Goal: Task Accomplishment & Management: Manage account settings

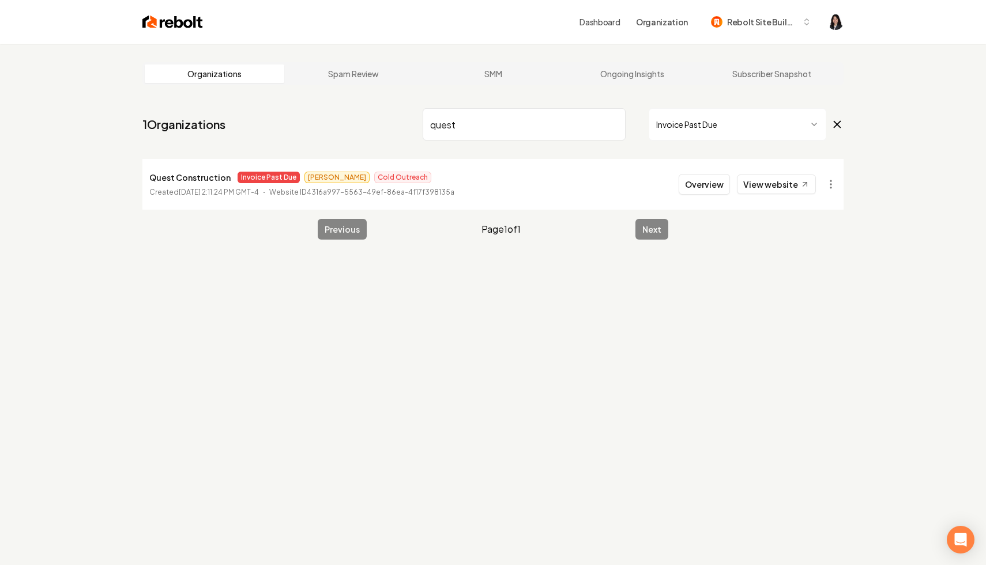
click at [615, 124] on input "quest" at bounding box center [524, 124] width 203 height 32
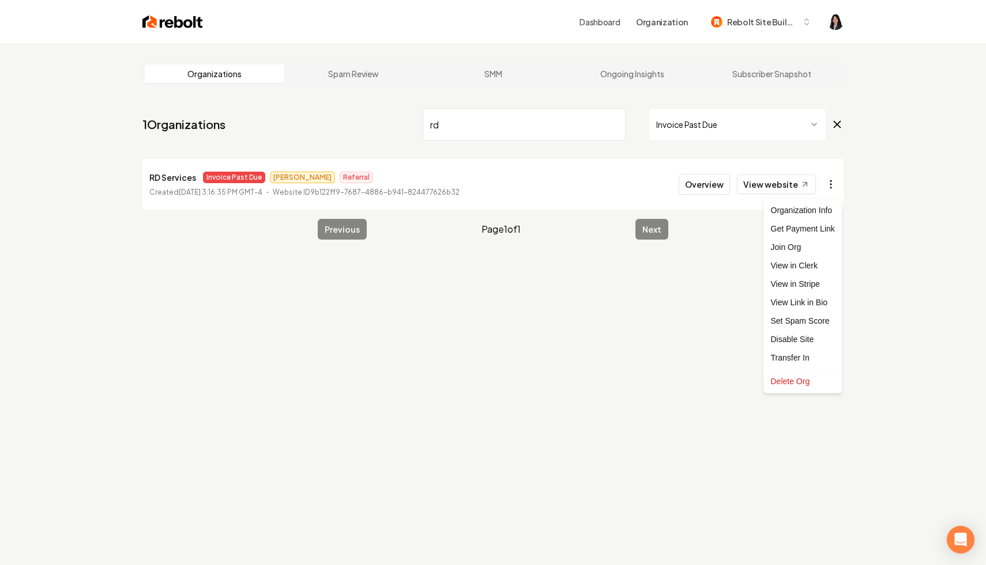
click at [827, 181] on html "Dashboard Organization Rebolt Site Builder Organizations Spam Review SMM Ongoin…" at bounding box center [493, 282] width 986 height 565
click at [806, 284] on link "View in Stripe" at bounding box center [802, 284] width 73 height 18
click at [829, 178] on html "Dashboard Organization Rebolt Site Builder Organizations Spam Review SMM Ongoin…" at bounding box center [493, 282] width 986 height 565
click at [813, 338] on div "Disable Site" at bounding box center [802, 339] width 73 height 18
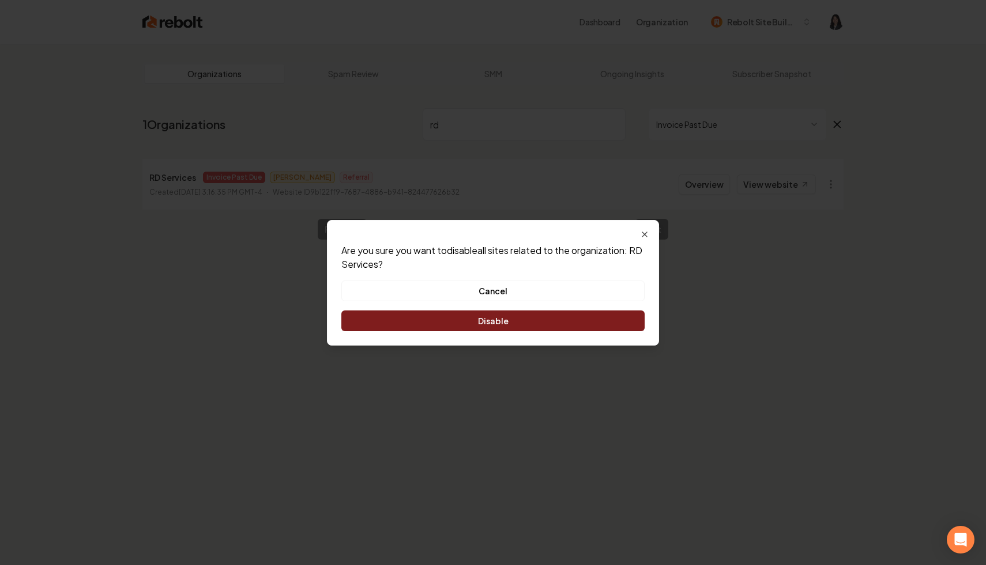
click at [555, 316] on button "Disable" at bounding box center [492, 321] width 303 height 21
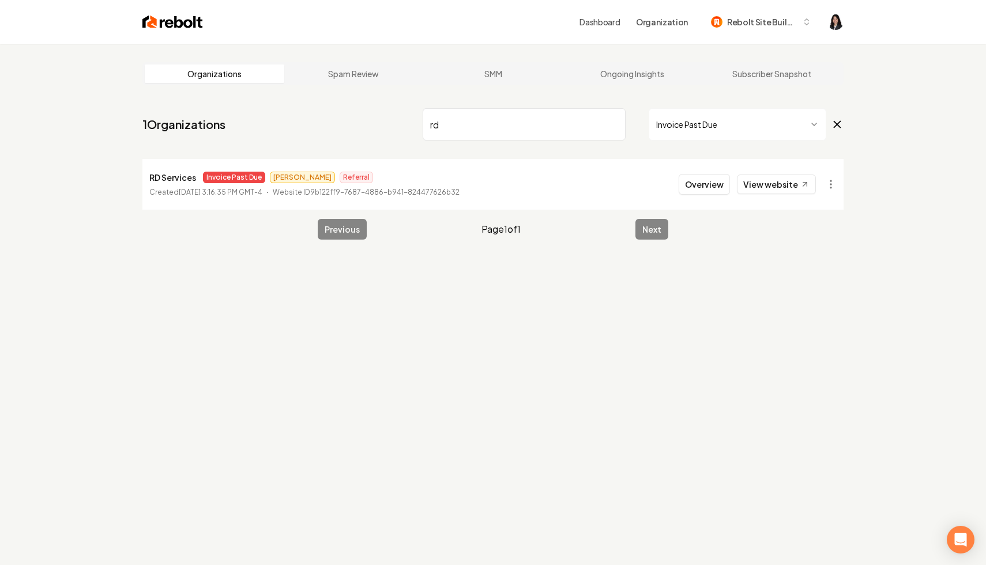
drag, startPoint x: 468, startPoint y: 128, endPoint x: 333, endPoint y: 99, distance: 138.6
click at [333, 99] on main "Organizations Spam Review SMM Ongoing Insights Subscriber Snapshot 1 Organizati…" at bounding box center [493, 151] width 738 height 214
type input "esco"
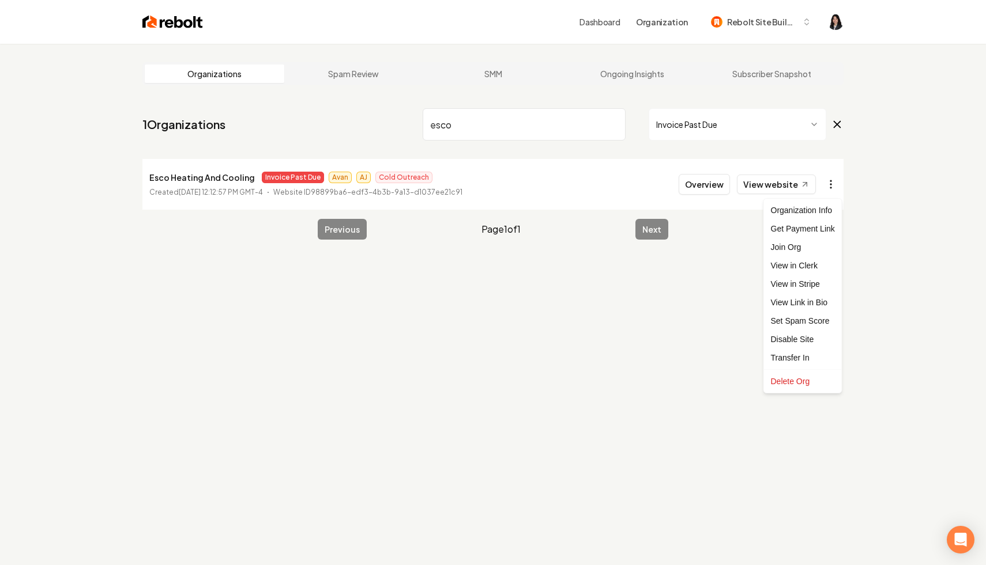
click at [825, 187] on html "Dashboard Organization Rebolt Site Builder Organizations Spam Review SMM Ongoin…" at bounding box center [493, 282] width 986 height 565
click at [812, 287] on link "View in Stripe" at bounding box center [802, 284] width 73 height 18
click at [613, 126] on input "esco" at bounding box center [524, 124] width 203 height 32
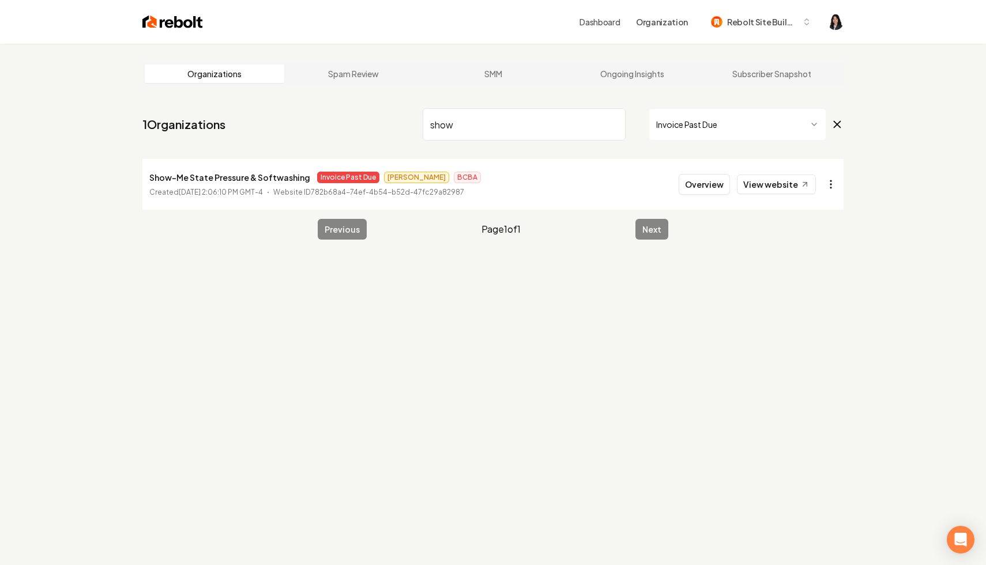
click at [823, 180] on html "Dashboard Organization Rebolt Site Builder Organizations Spam Review SMM Ongoin…" at bounding box center [493, 282] width 986 height 565
click at [815, 281] on link "View in Stripe" at bounding box center [802, 284] width 73 height 18
drag, startPoint x: 514, startPoint y: 131, endPoint x: 394, endPoint y: 96, distance: 125.7
click at [394, 96] on main "Organizations Spam Review SMM Ongoing Insights Subscriber Snapshot 1 Organizati…" at bounding box center [493, 151] width 738 height 214
click at [830, 188] on html "Dashboard Organization Rebolt Site Builder Organizations Spam Review SMM Ongoin…" at bounding box center [493, 282] width 986 height 565
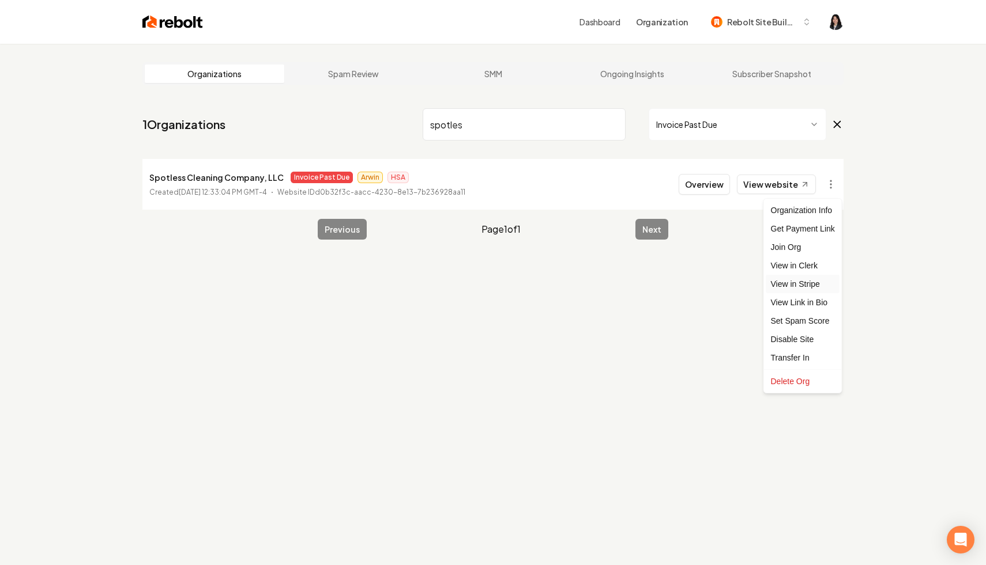
click at [813, 287] on link "View in Stripe" at bounding box center [802, 284] width 73 height 18
click at [828, 184] on html "Dashboard Organization Rebolt Site Builder Organizations Spam Review SMM Ongoin…" at bounding box center [493, 282] width 986 height 565
click at [806, 340] on div "Disable Site" at bounding box center [802, 339] width 73 height 18
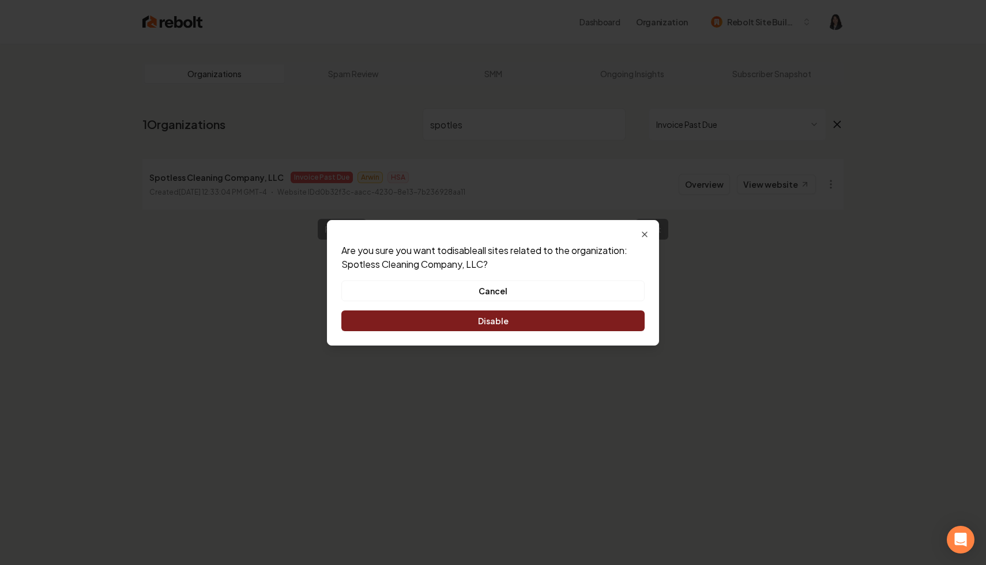
click at [530, 320] on button "Disable" at bounding box center [492, 321] width 303 height 21
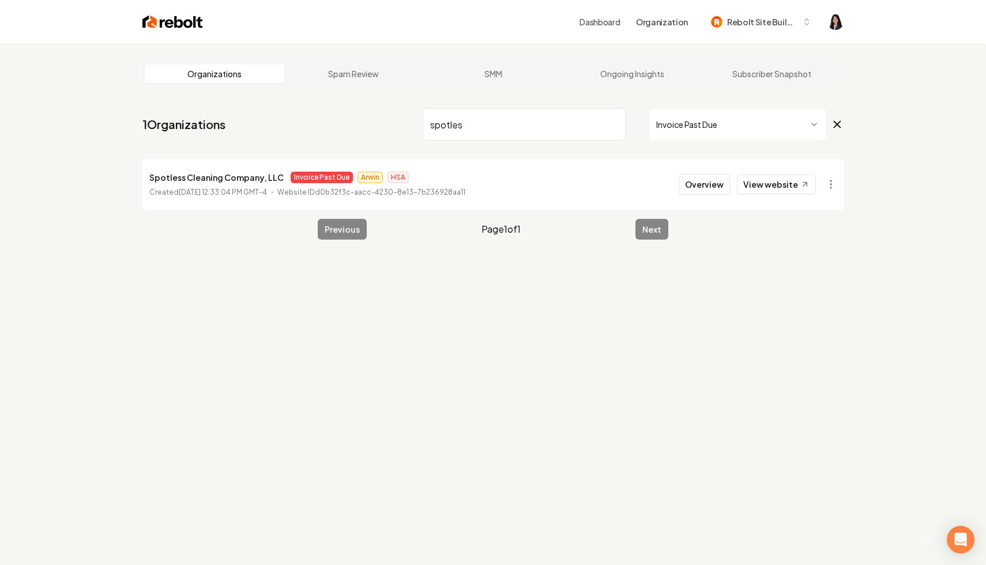
drag, startPoint x: 519, startPoint y: 123, endPoint x: 408, endPoint y: 126, distance: 111.3
click at [408, 126] on nav "1 Organizations spotles Invoice Past Due" at bounding box center [492, 129] width 701 height 51
click at [829, 176] on html "Dashboard Organization Rebolt Site Builder Organizations Spam Review SMM Ongoin…" at bounding box center [493, 282] width 986 height 565
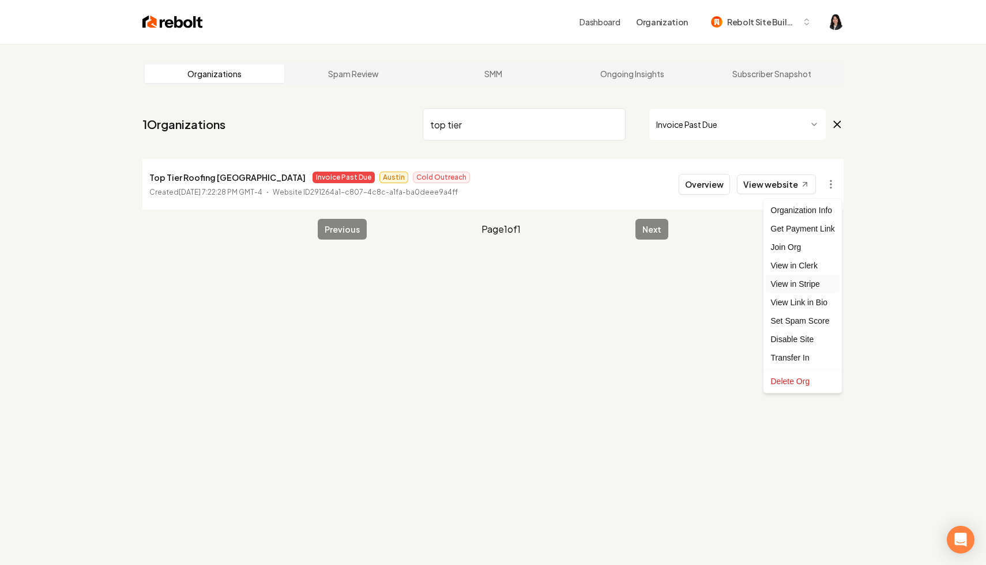
click at [823, 285] on link "View in Stripe" at bounding box center [802, 284] width 73 height 18
drag, startPoint x: 532, startPoint y: 123, endPoint x: 285, endPoint y: 65, distance: 254.0
click at [285, 65] on main "Organizations Spam Review SMM Ongoing Insights Subscriber Snapshot 1 Organizati…" at bounding box center [493, 151] width 738 height 214
click at [827, 183] on html "Dashboard Organization Rebolt Site Builder Organizations Spam Review SMM Ongoin…" at bounding box center [493, 282] width 986 height 565
click at [814, 286] on link "View in Stripe" at bounding box center [802, 284] width 73 height 18
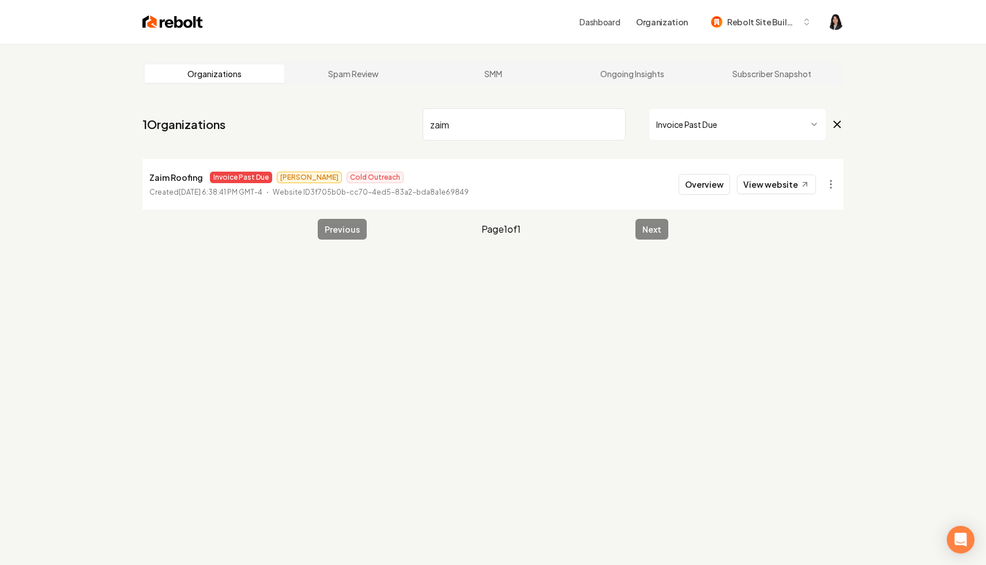
drag, startPoint x: 495, startPoint y: 131, endPoint x: 329, endPoint y: 100, distance: 169.0
click at [329, 100] on main "Organizations Spam Review SMM Ongoing Insights Subscriber Snapshot 1 Organizati…" at bounding box center [493, 151] width 738 height 214
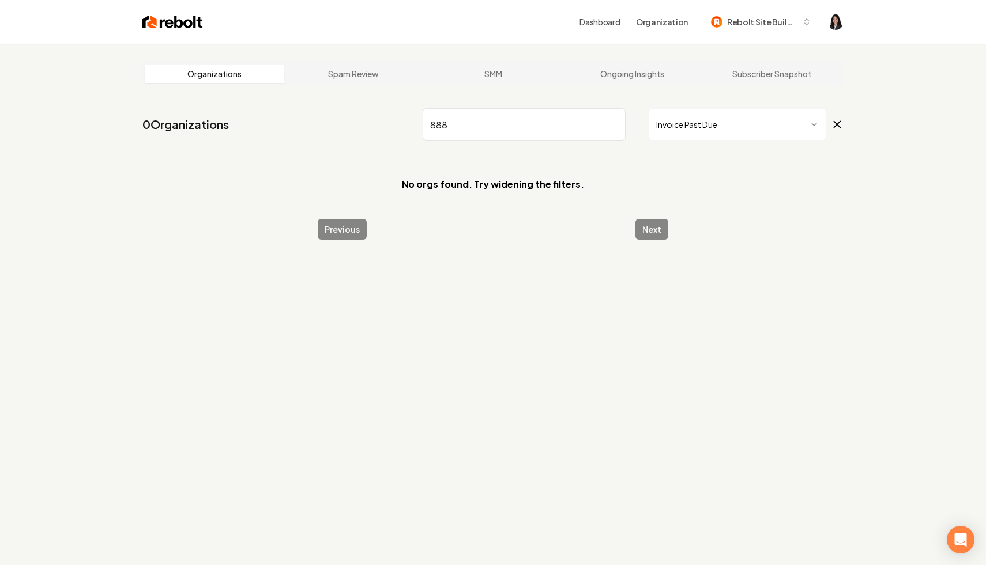
type input "888"
click at [614, 126] on input "888" at bounding box center [524, 124] width 203 height 32
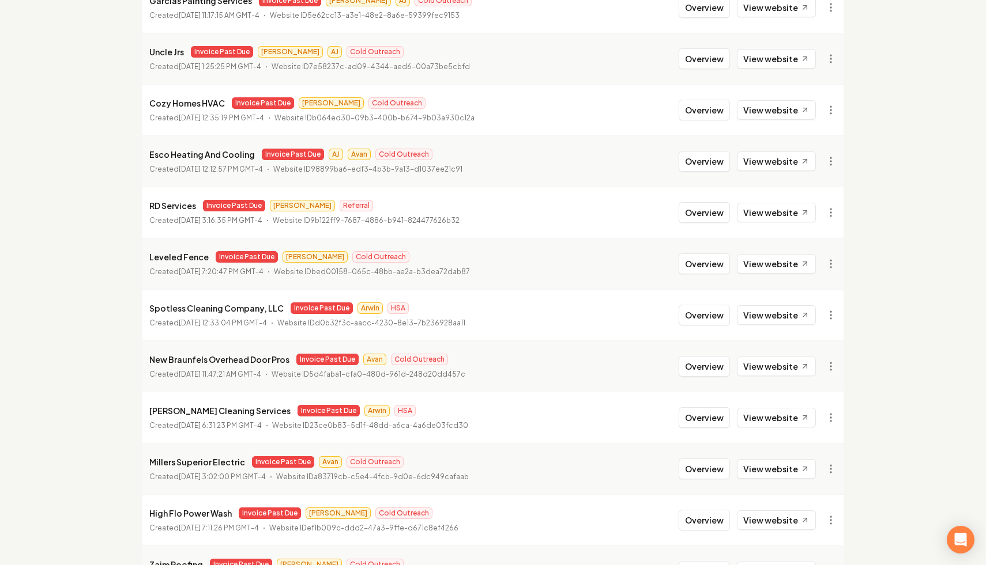
scroll to position [383, 0]
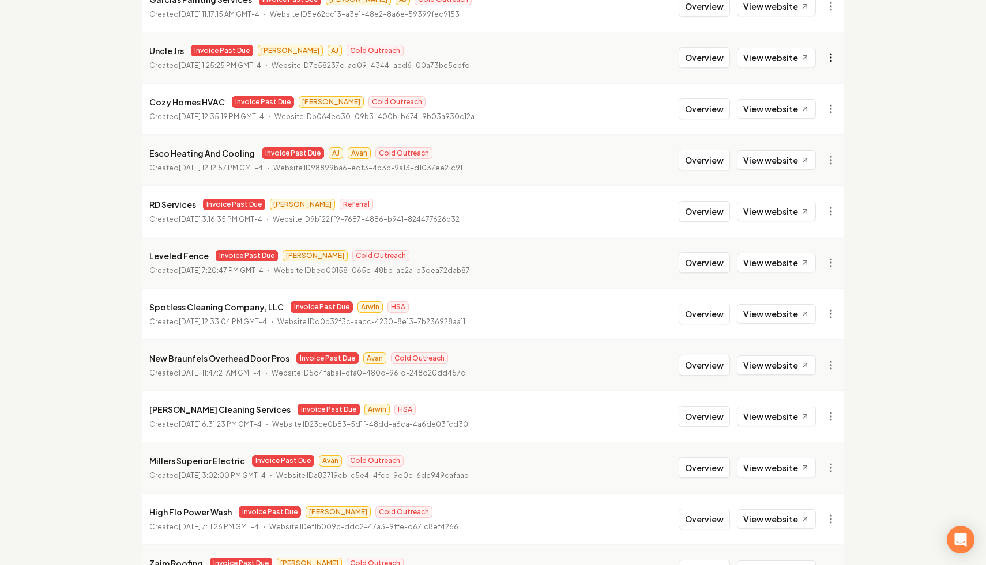
click at [817, 159] on link "View in Stripe" at bounding box center [802, 157] width 73 height 18
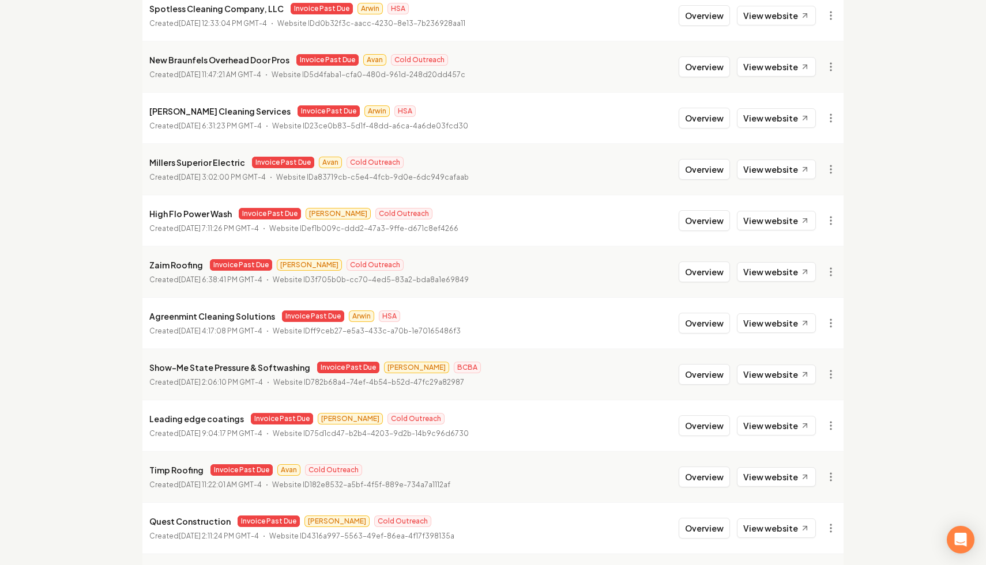
scroll to position [697, 0]
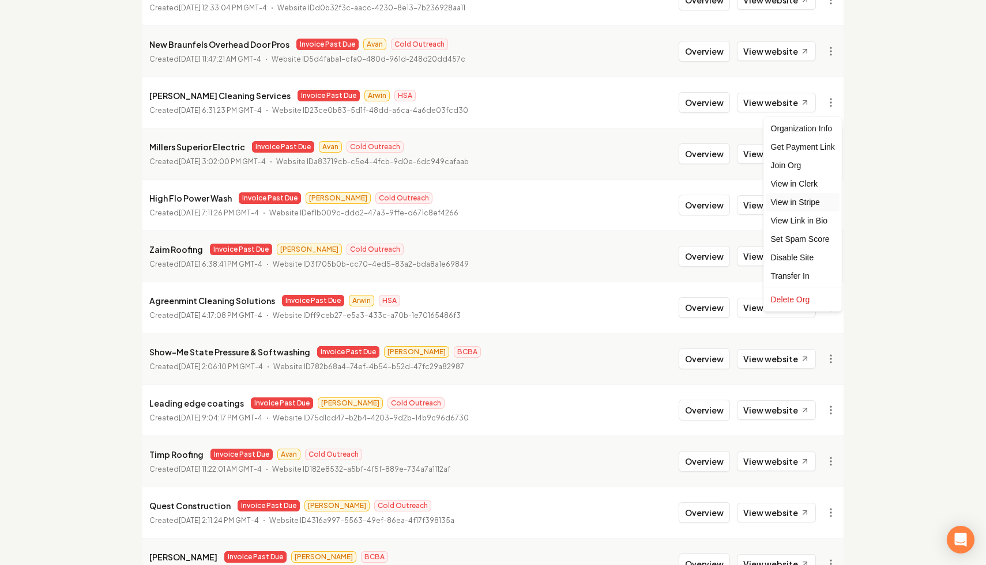
click at [808, 202] on link "View in Stripe" at bounding box center [802, 202] width 73 height 18
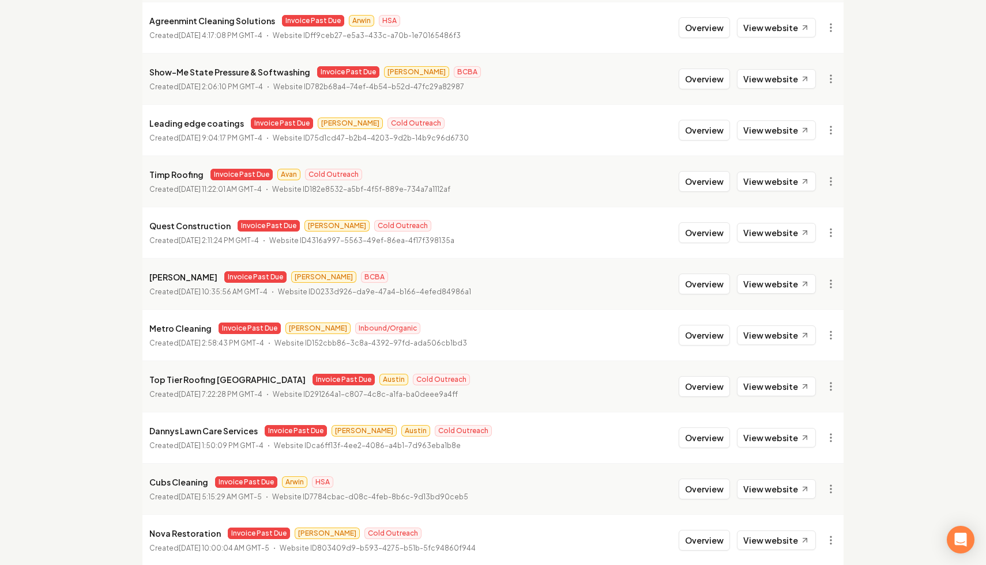
scroll to position [980, 0]
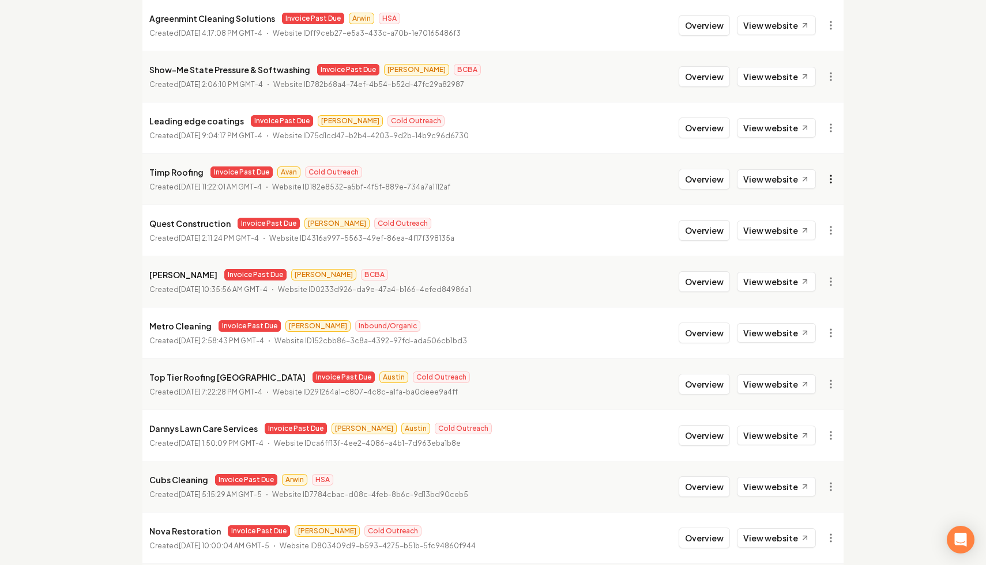
click at [821, 280] on link "View in Stripe" at bounding box center [802, 279] width 73 height 18
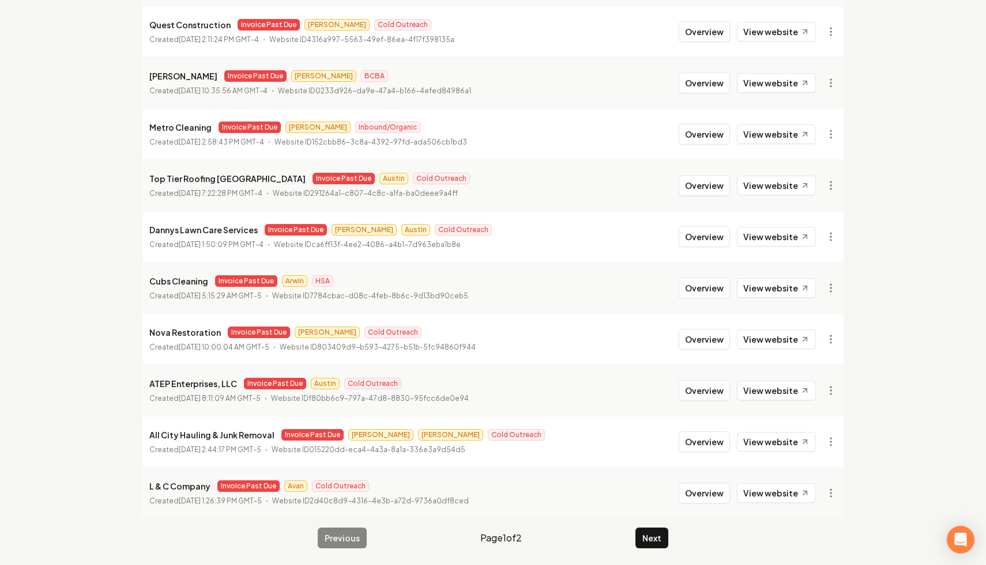
scroll to position [1181, 0]
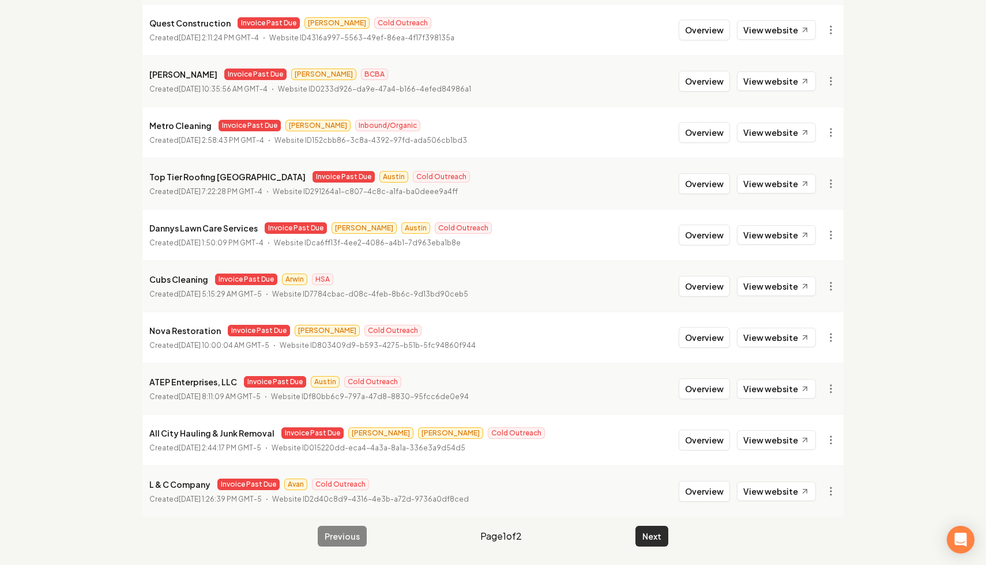
click at [648, 534] on button "Next" at bounding box center [651, 536] width 33 height 21
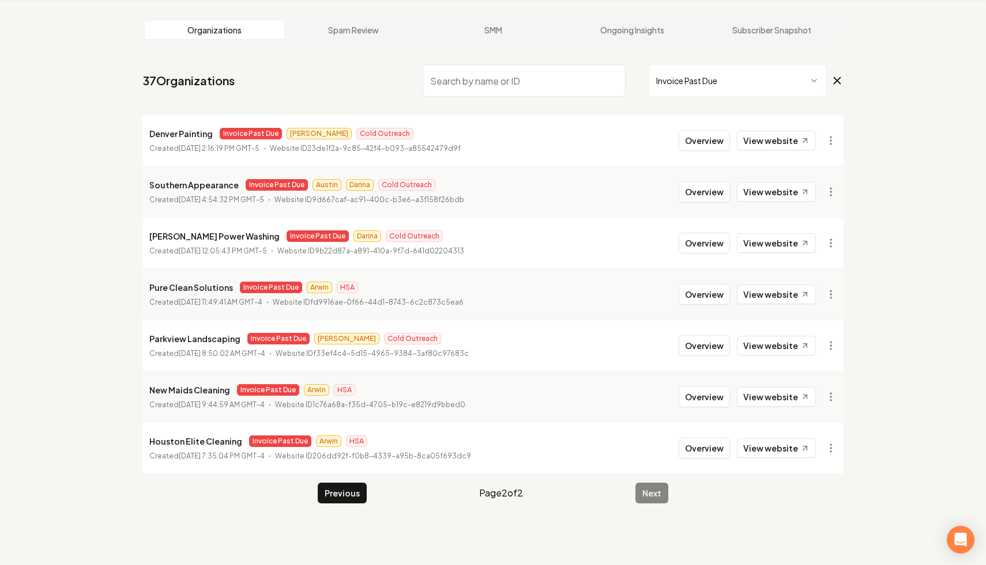
click at [536, 70] on input "search" at bounding box center [524, 81] width 203 height 32
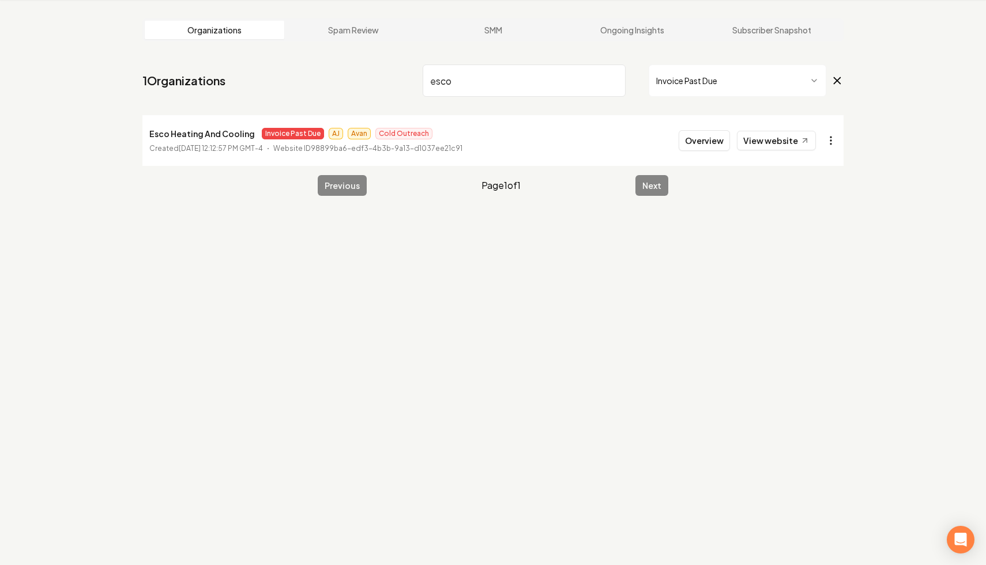
click at [824, 149] on html "Dashboard Organization Rebolt Site Builder Organizations Spam Review SMM Ongoin…" at bounding box center [493, 238] width 986 height 565
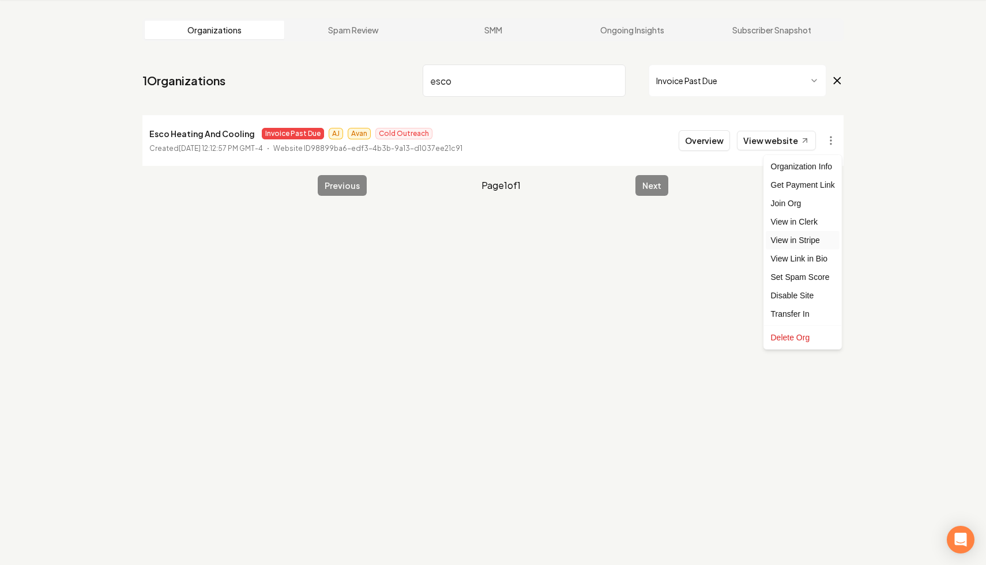
click at [814, 237] on link "View in Stripe" at bounding box center [802, 240] width 73 height 18
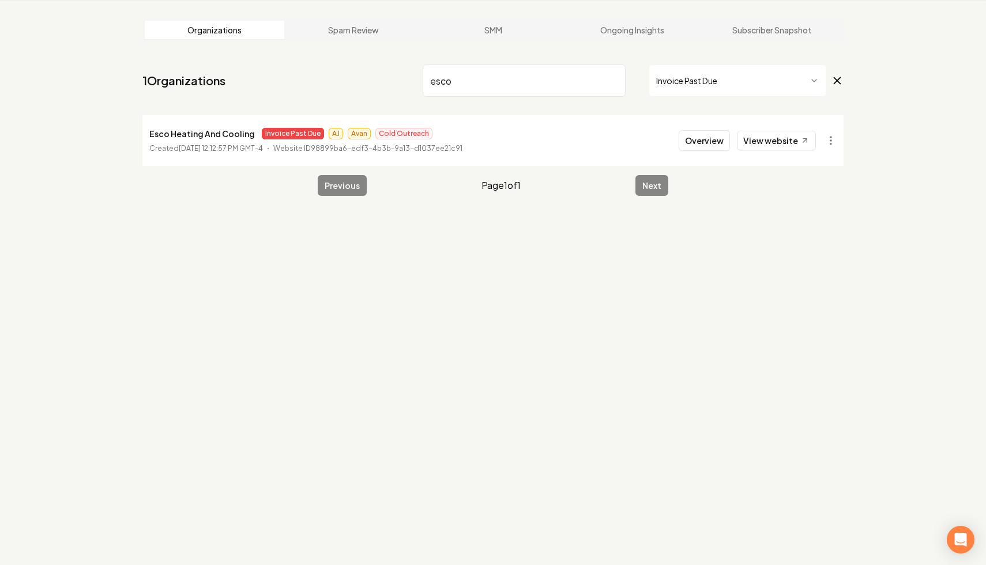
click at [836, 82] on icon at bounding box center [837, 81] width 6 height 6
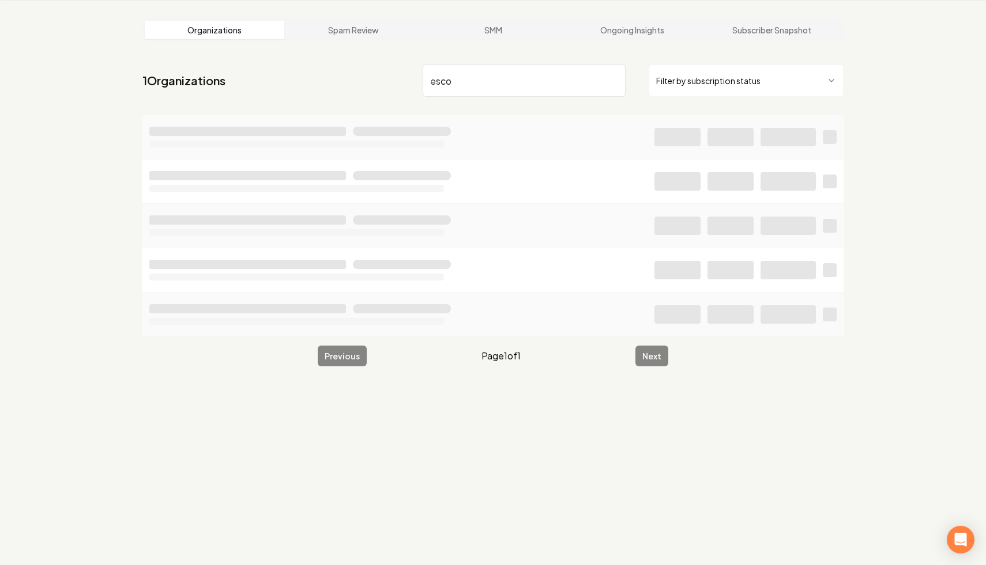
click at [522, 88] on input "esco" at bounding box center [524, 81] width 203 height 32
drag, startPoint x: 499, startPoint y: 88, endPoint x: 237, endPoint y: 47, distance: 264.8
click at [237, 47] on main "Organizations Spam Review SMM Ongoing Insights Subscriber Snapshot 1 Organizati…" at bounding box center [493, 192] width 738 height 385
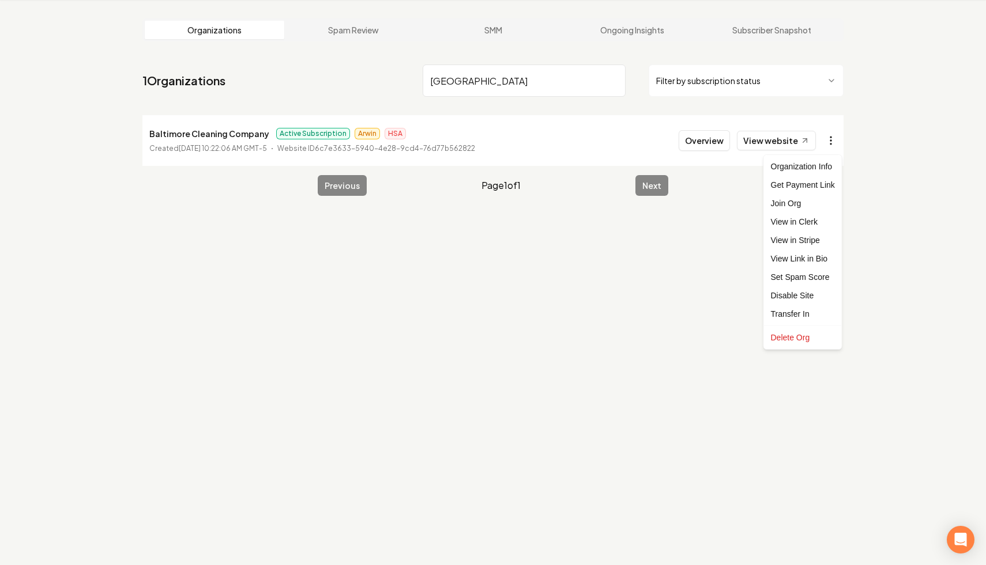
click at [828, 135] on html "Dashboard Organization Rebolt Site Builder Organizations Spam Review SMM Ongoin…" at bounding box center [493, 238] width 986 height 565
click at [816, 237] on link "View in Stripe" at bounding box center [802, 240] width 73 height 18
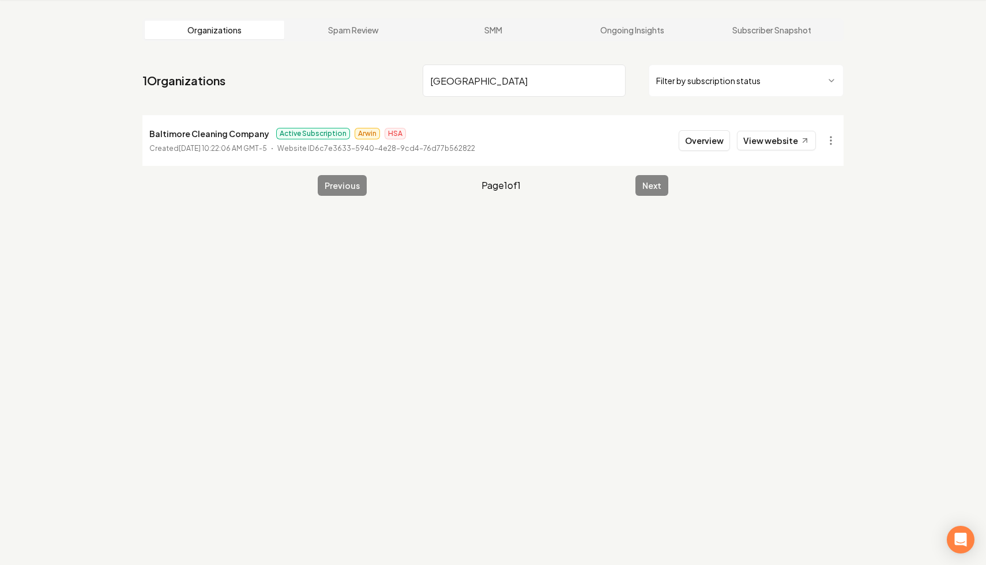
click at [572, 70] on input "[GEOGRAPHIC_DATA]" at bounding box center [524, 81] width 203 height 32
drag, startPoint x: 538, startPoint y: 89, endPoint x: 331, endPoint y: 64, distance: 207.8
click at [331, 64] on nav "1 Organizations baltimore Filter by subscription status" at bounding box center [492, 85] width 701 height 51
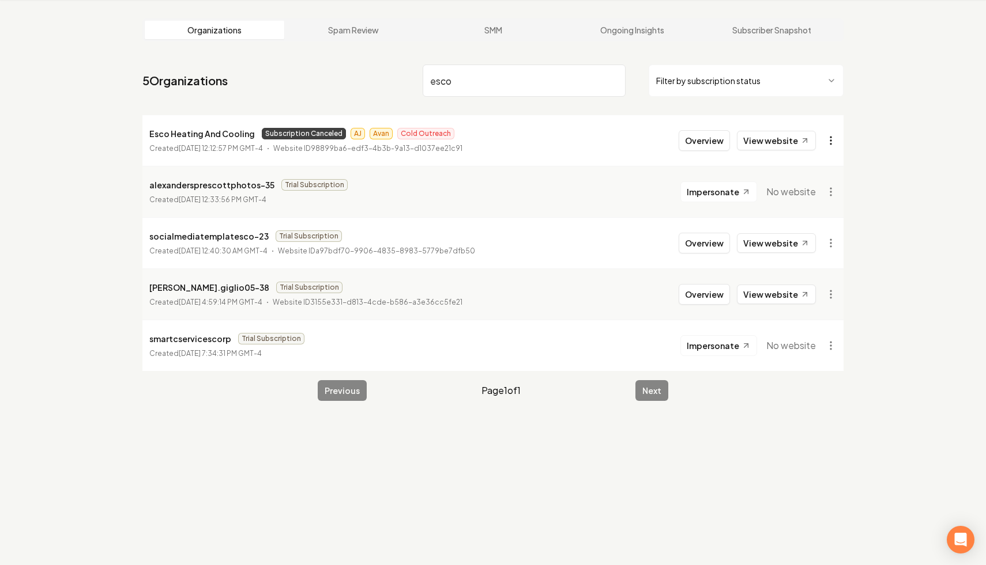
type input "esco"
click at [837, 139] on html "Dashboard Organization Rebolt Site Builder Organizations Spam Review SMM Ongoin…" at bounding box center [493, 238] width 986 height 565
click at [822, 242] on link "View in Stripe" at bounding box center [802, 240] width 73 height 18
click at [611, 80] on input "esco" at bounding box center [524, 81] width 203 height 32
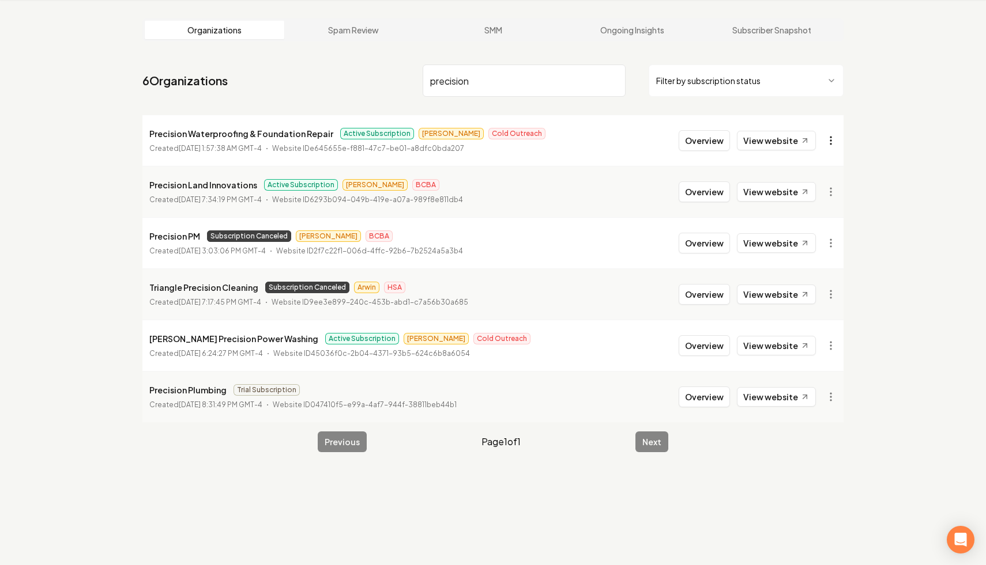
click at [829, 143] on html "Dashboard Organization Rebolt Site Builder Organizations Spam Review SMM Ongoin…" at bounding box center [493, 238] width 986 height 565
click at [816, 241] on link "View in Stripe" at bounding box center [802, 240] width 73 height 18
drag, startPoint x: 487, startPoint y: 81, endPoint x: 406, endPoint y: 67, distance: 82.4
click at [406, 67] on nav "6 Organizations precision Filter by subscription status" at bounding box center [492, 85] width 701 height 51
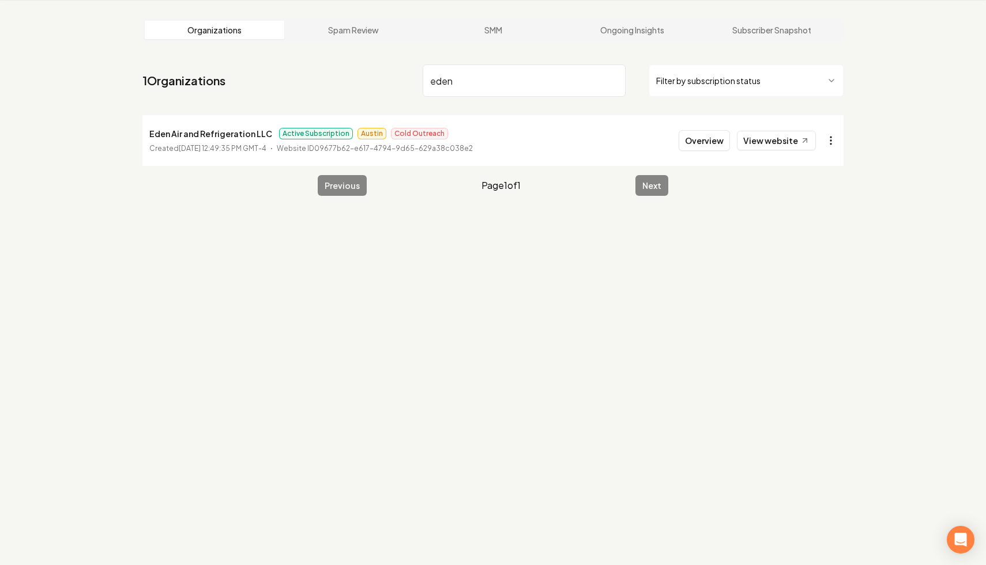
type input "eden"
click at [831, 139] on html "Dashboard Organization Rebolt Site Builder Organizations Spam Review SMM Ongoin…" at bounding box center [493, 238] width 986 height 565
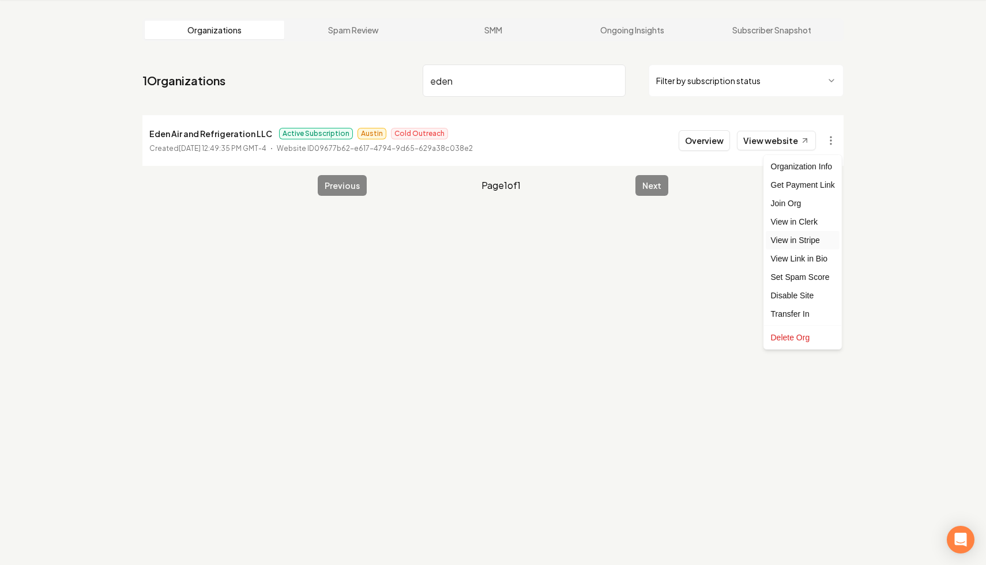
click at [819, 242] on link "View in Stripe" at bounding box center [802, 240] width 73 height 18
